Goal: Find specific page/section: Find specific page/section

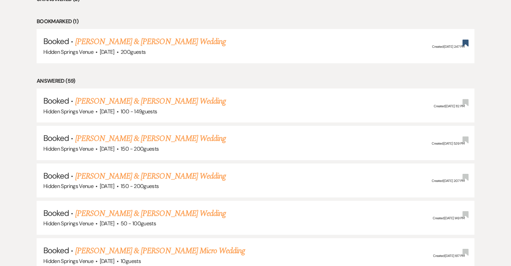
scroll to position [302, 0]
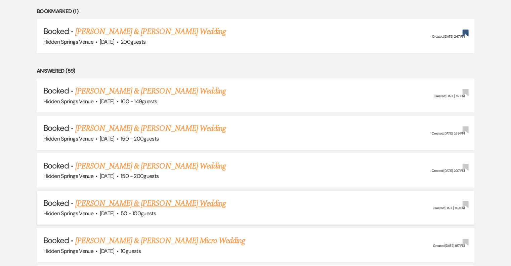
click at [193, 202] on link "[PERSON_NAME] & [PERSON_NAME] Wedding" at bounding box center [150, 203] width 150 height 12
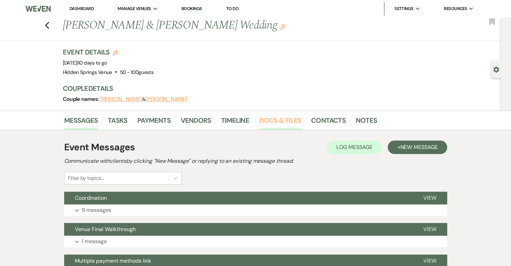
click at [275, 121] on link "Docs & Files" at bounding box center [280, 122] width 42 height 15
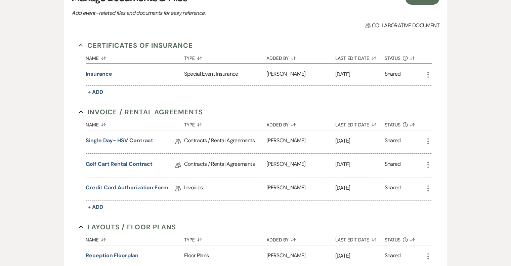
scroll to position [168, 0]
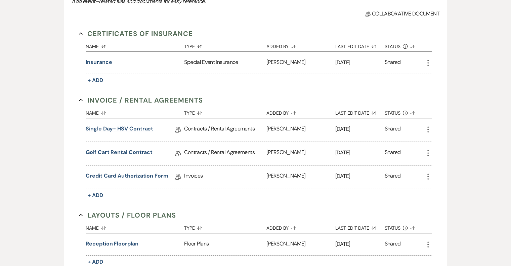
click at [119, 127] on link "Single Day- HSV Contract" at bounding box center [119, 130] width 67 height 10
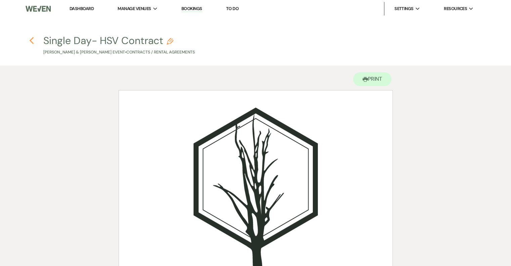
click at [34, 39] on icon "Previous" at bounding box center [31, 41] width 5 height 8
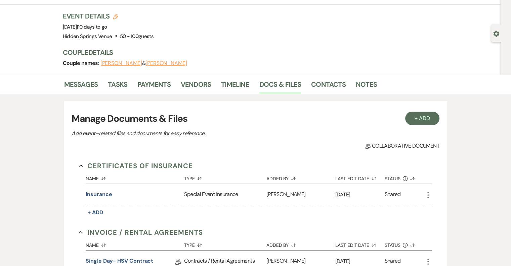
scroll to position [34, 0]
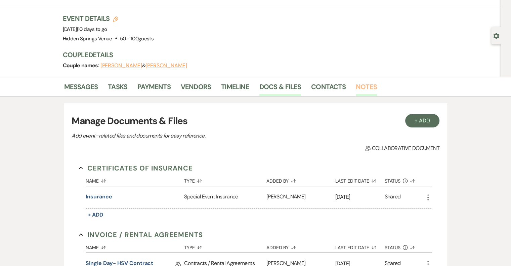
click at [357, 88] on link "Notes" at bounding box center [365, 88] width 21 height 15
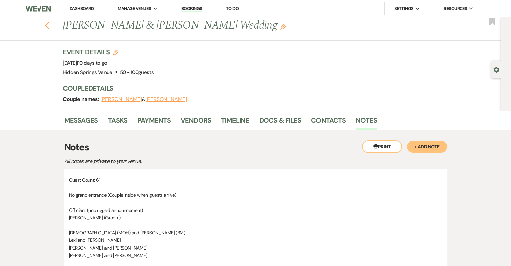
click at [49, 26] on use "button" at bounding box center [47, 25] width 4 height 7
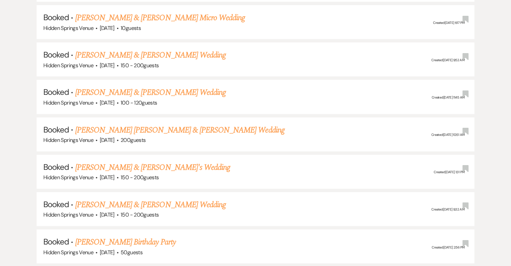
scroll to position [537, 0]
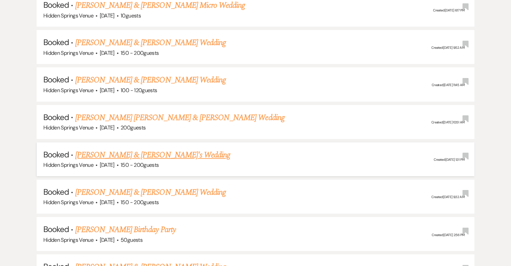
click at [149, 150] on link "[PERSON_NAME] & [PERSON_NAME]'s Wedding" at bounding box center [152, 155] width 155 height 12
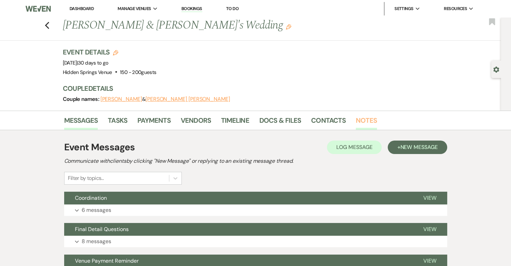
click at [360, 118] on link "Notes" at bounding box center [365, 122] width 21 height 15
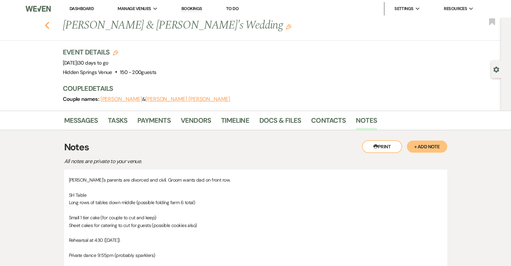
click at [48, 22] on icon "Previous" at bounding box center [47, 25] width 5 height 8
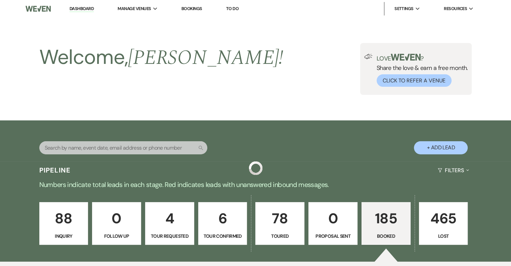
scroll to position [537, 0]
